Goal: Task Accomplishment & Management: Complete application form

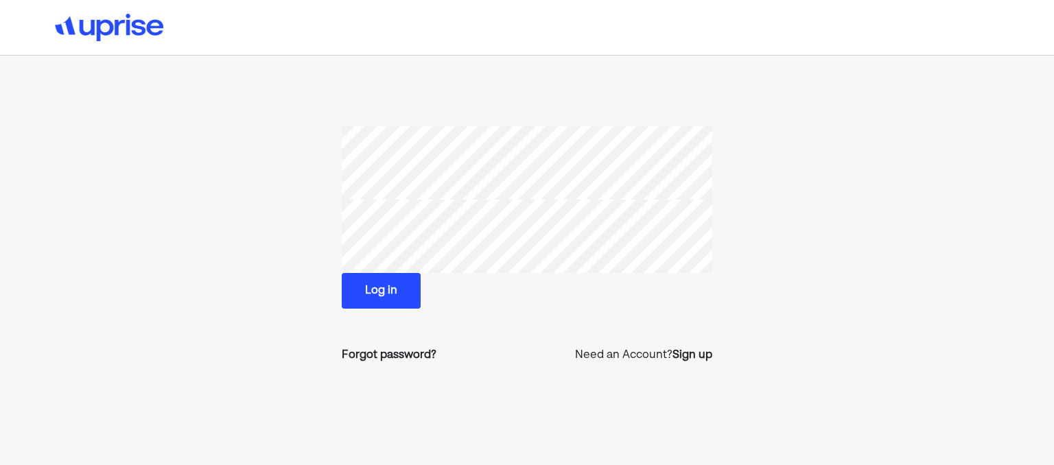
click at [380, 290] on button "Log in" at bounding box center [381, 291] width 79 height 36
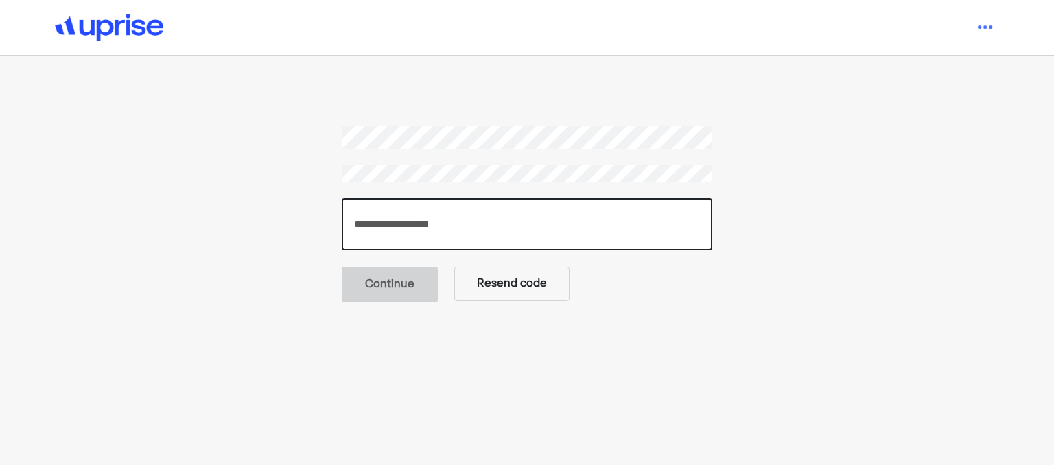
click at [509, 222] on input "number" at bounding box center [527, 224] width 370 height 52
type input "******"
